Goal: Find specific page/section: Find specific page/section

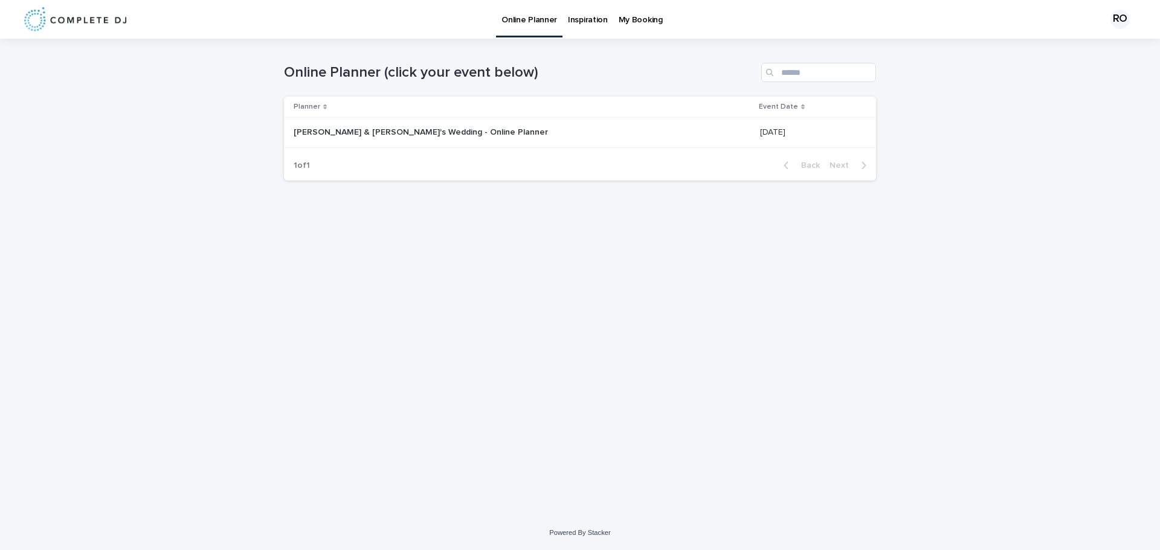
click at [636, 21] on p "My Booking" at bounding box center [641, 12] width 44 height 25
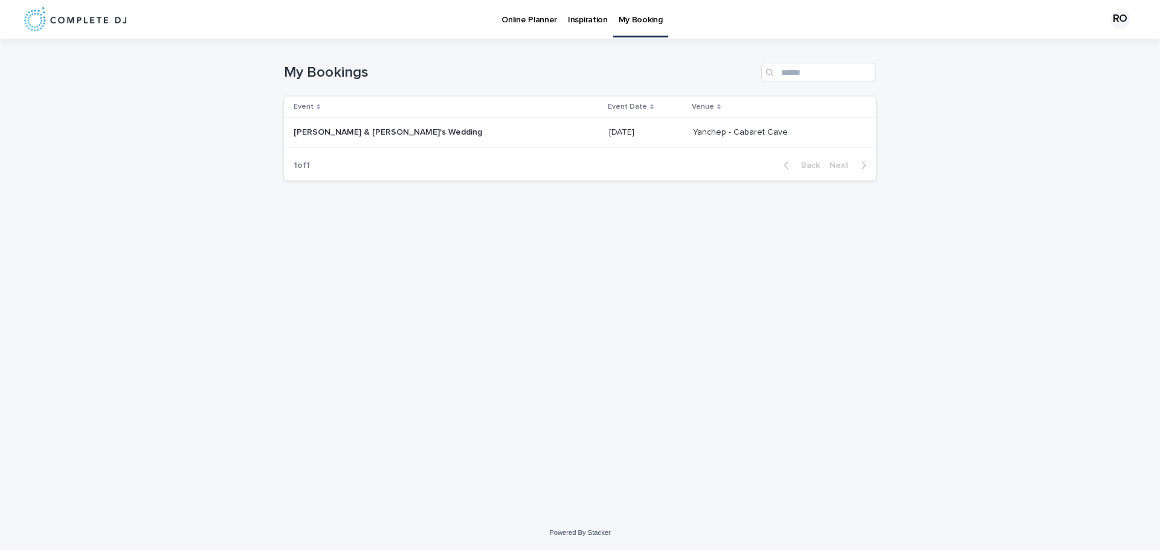
click at [527, 17] on p "Online Planner" at bounding box center [529, 12] width 56 height 25
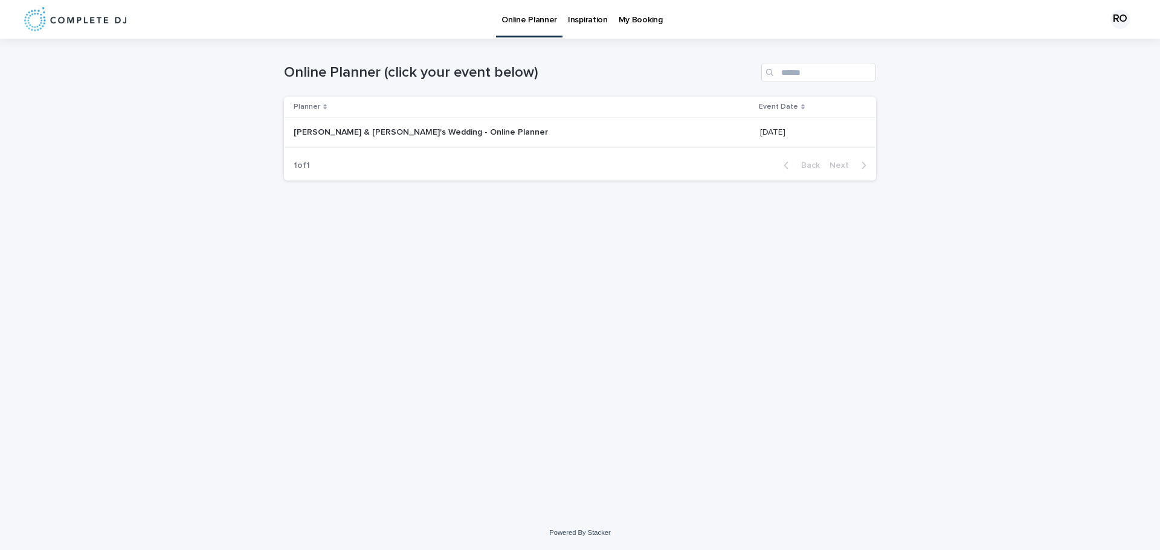
click at [389, 131] on p "[PERSON_NAME] & [PERSON_NAME]'s Wedding - Online Planner" at bounding box center [422, 131] width 257 height 13
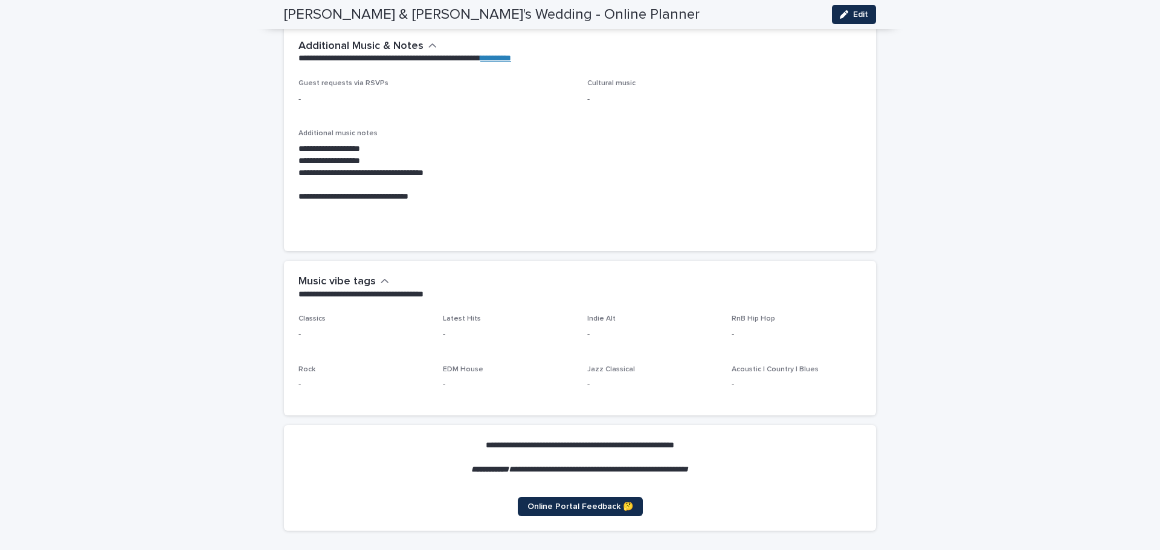
scroll to position [3152, 0]
